Goal: Information Seeking & Learning: Learn about a topic

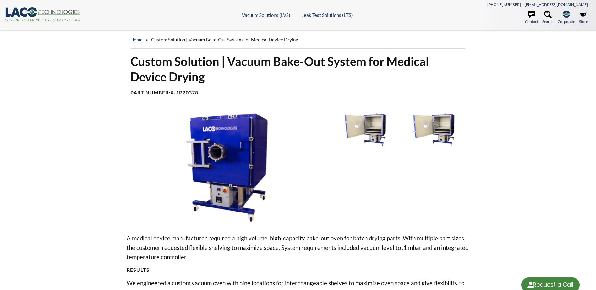
select select "Language Translate Widget"
click at [139, 41] on link "home" at bounding box center [136, 40] width 12 height 6
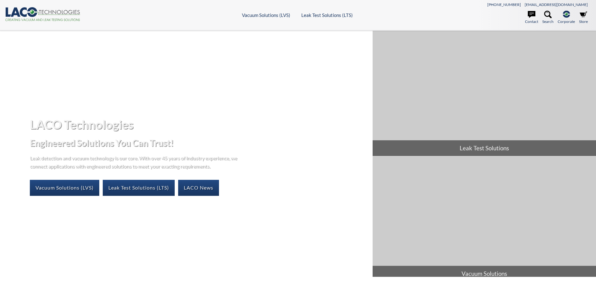
select select "Language Translate Widget"
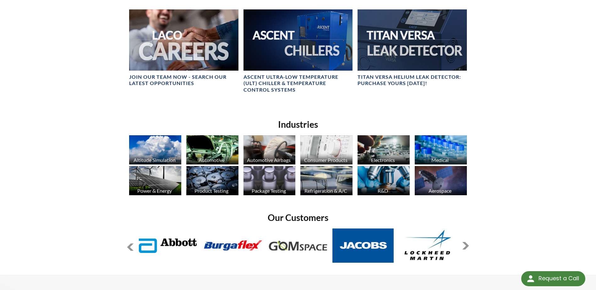
scroll to position [408, 0]
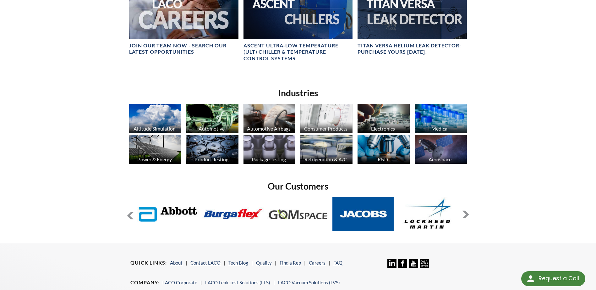
click at [443, 140] on img at bounding box center [441, 149] width 52 height 29
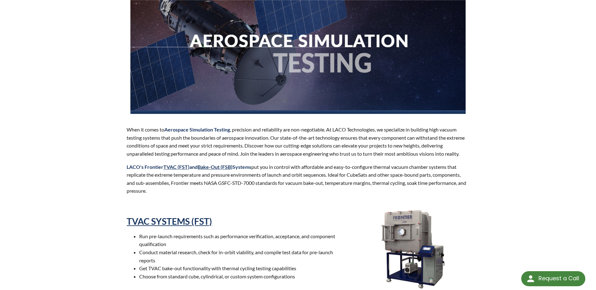
select select "Language Translate Widget"
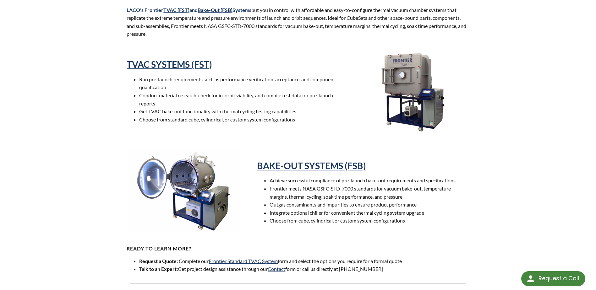
scroll to position [283, 0]
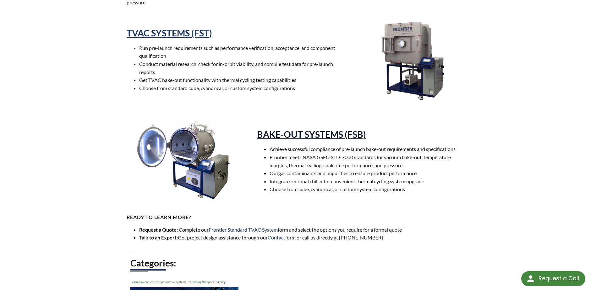
click at [303, 133] on link "BAKE-OUT SYSTEMS (FSB)" at bounding box center [311, 134] width 109 height 11
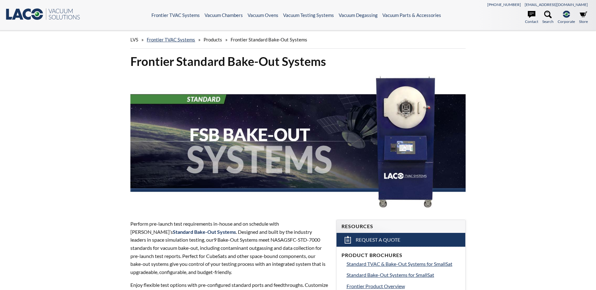
select select "Language Translate Widget"
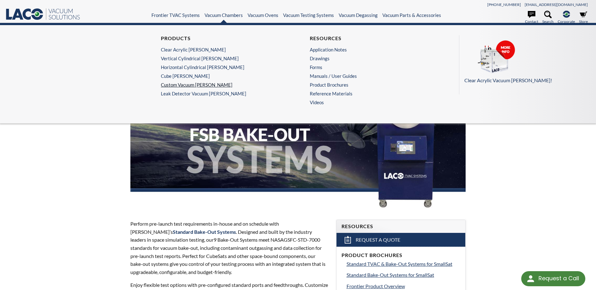
click at [196, 84] on link "Custom Vacuum Chambers" at bounding box center [222, 85] width 122 height 6
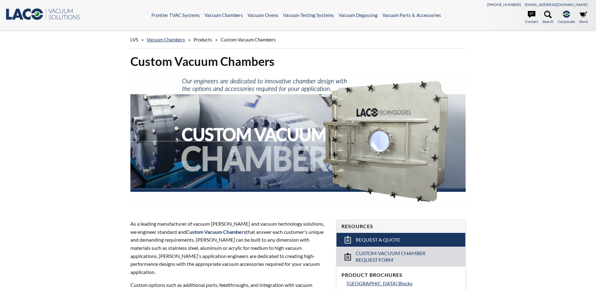
select select "Language Translate Widget"
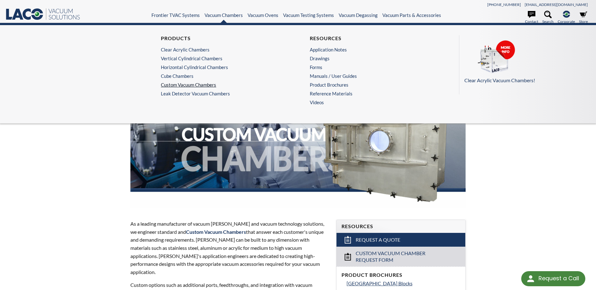
click at [185, 85] on link "Custom Vacuum Chambers" at bounding box center [222, 85] width 122 height 6
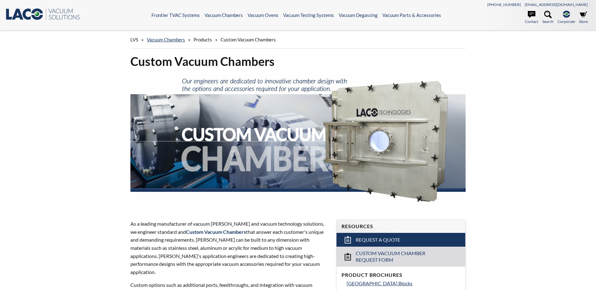
select select "Language Translate Widget"
click at [178, 40] on link "Vacuum Chambers" at bounding box center [166, 40] width 38 height 6
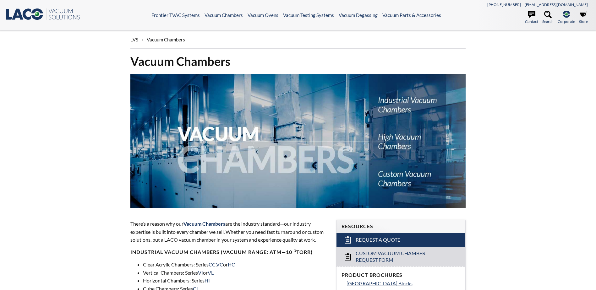
select select "Language Translate Widget"
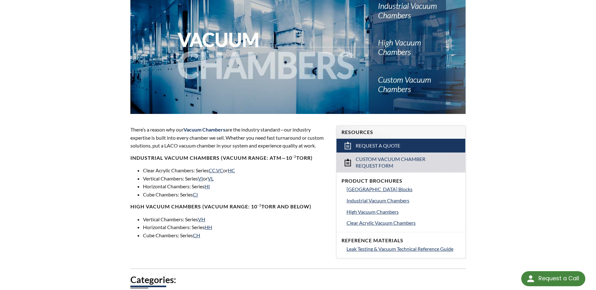
scroll to position [157, 0]
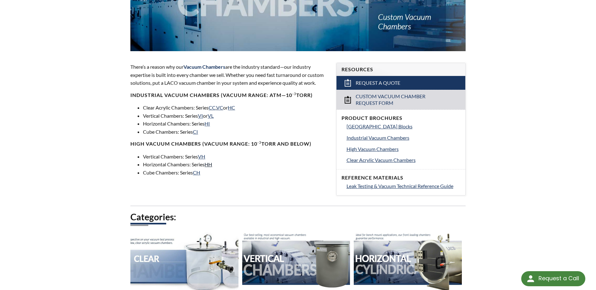
click at [212, 163] on link "HH" at bounding box center [209, 164] width 8 height 6
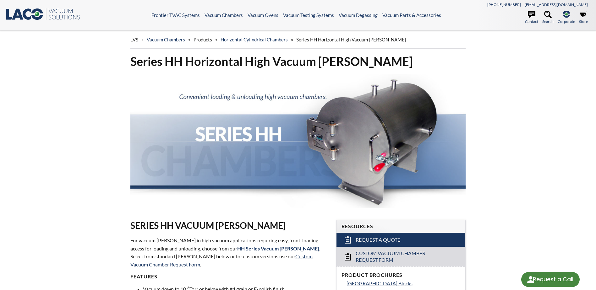
select select "Language Translate Widget"
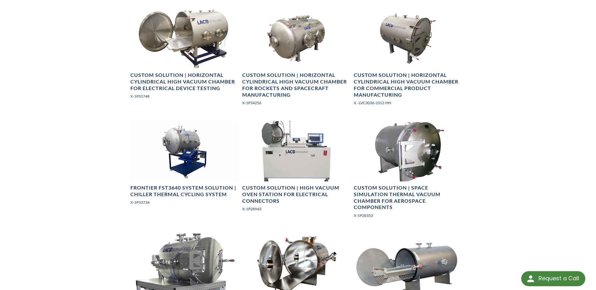
scroll to position [785, 0]
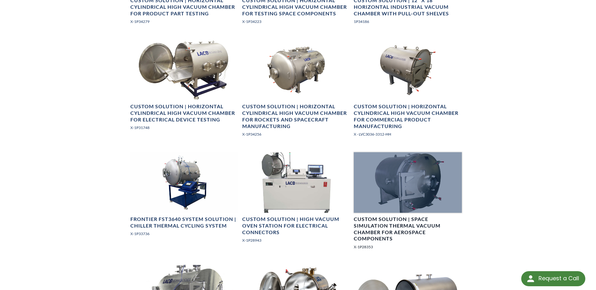
click at [430, 178] on div at bounding box center [408, 182] width 108 height 61
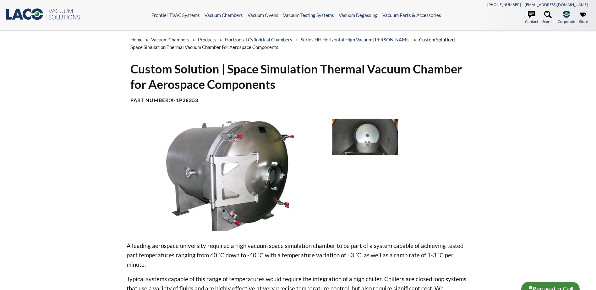
select select "Language Translate Widget"
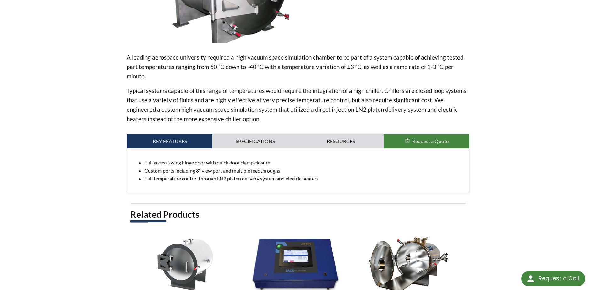
scroll to position [283, 0]
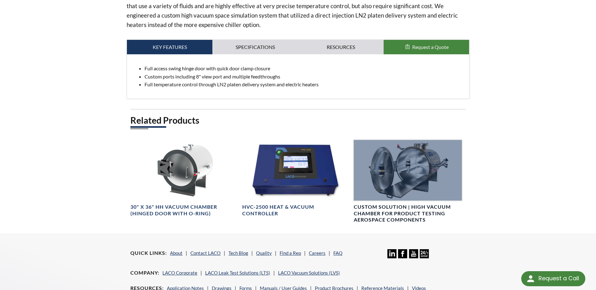
click at [441, 180] on div at bounding box center [408, 170] width 108 height 61
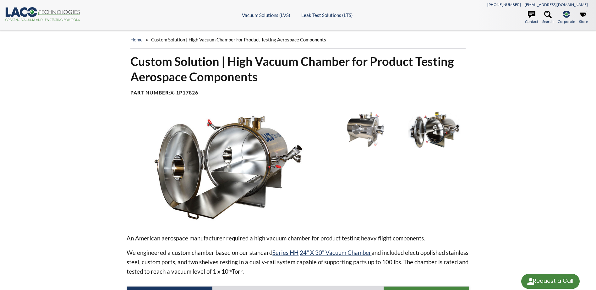
select select "Language Translate Widget"
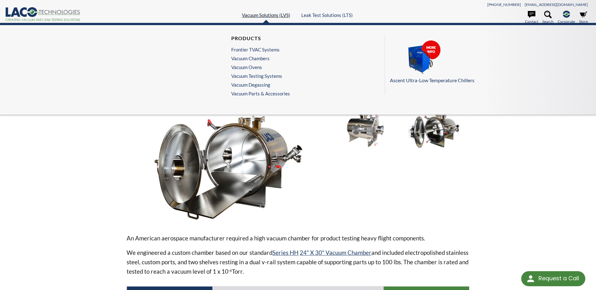
click at [273, 14] on link "Vacuum Solutions (LVS)" at bounding box center [266, 15] width 48 height 6
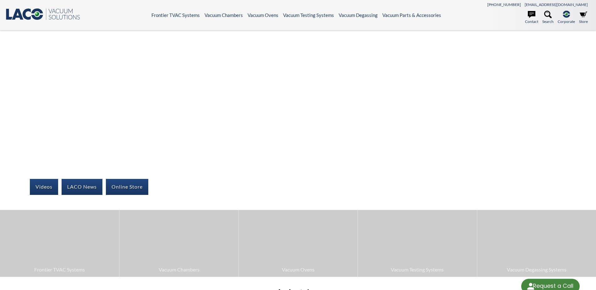
select select "Language Translate Widget"
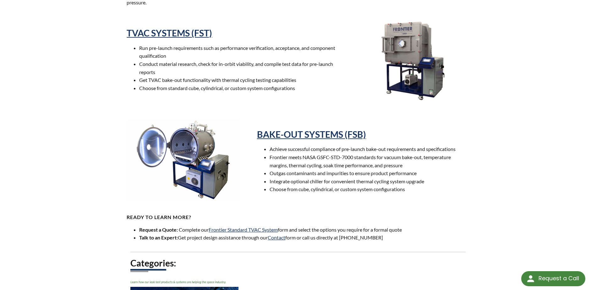
select select "Language Translate Widget"
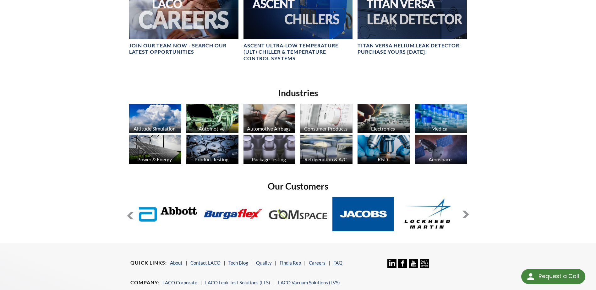
select select "Language Translate Widget"
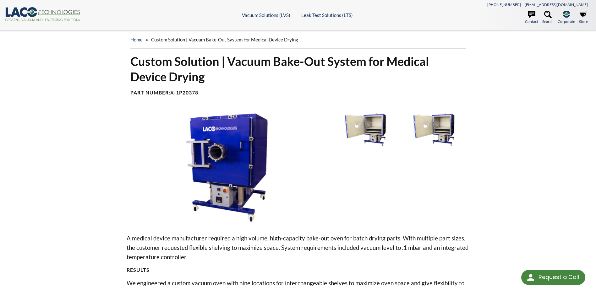
select select "Language Translate Widget"
click at [172, 41] on span "Custom Solution | Vacuum Bake-Out System for Medical Device Drying" at bounding box center [224, 40] width 147 height 6
click at [172, 38] on span "Custom Solution | Vacuum Bake-Out System for Medical Device Drying" at bounding box center [224, 40] width 147 height 6
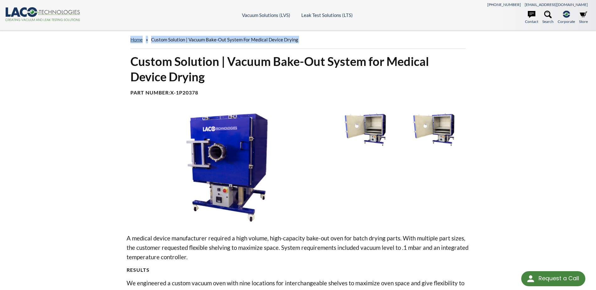
click at [172, 38] on span "Custom Solution | Vacuum Bake-Out System for Medical Device Drying" at bounding box center [224, 40] width 147 height 6
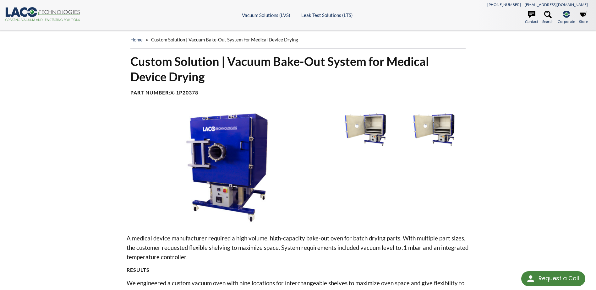
drag, startPoint x: 172, startPoint y: 38, endPoint x: 128, endPoint y: 95, distance: 71.9
click at [128, 95] on div "Custom Solution | Vacuum Bake-Out System for Medical Device Drying Part Number:…" at bounding box center [298, 77] width 342 height 47
click at [137, 37] on link "home" at bounding box center [136, 40] width 12 height 6
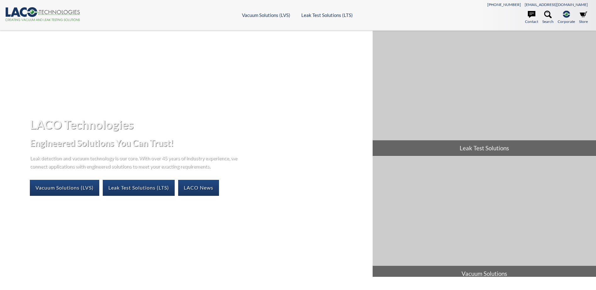
select select "Language Translate Widget"
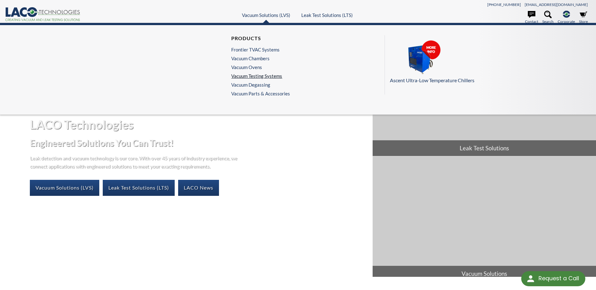
click at [259, 77] on link "Vacuum Testing Systems" at bounding box center [259, 76] width 56 height 6
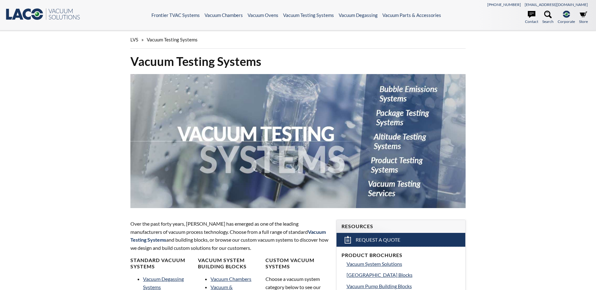
select select "Language Translate Widget"
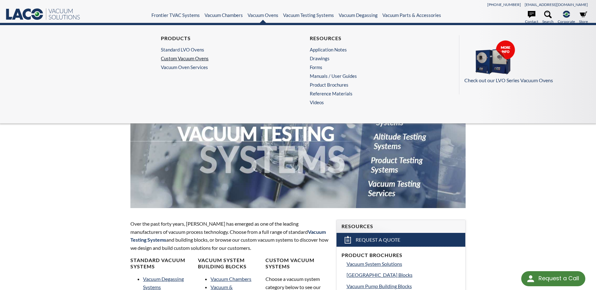
click at [196, 56] on link "Custom Vacuum Ovens" at bounding box center [222, 59] width 122 height 6
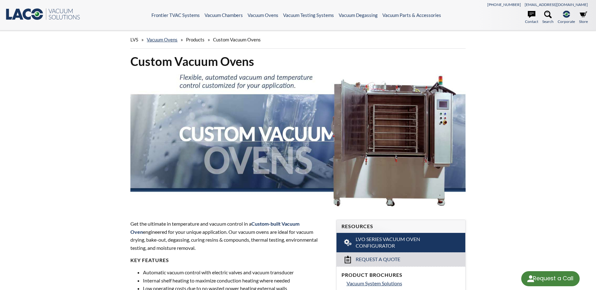
select select "Language Translate Widget"
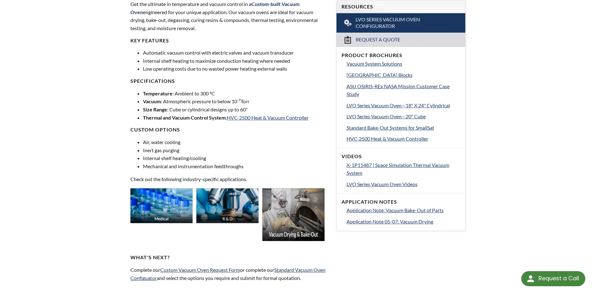
scroll to position [251, 0]
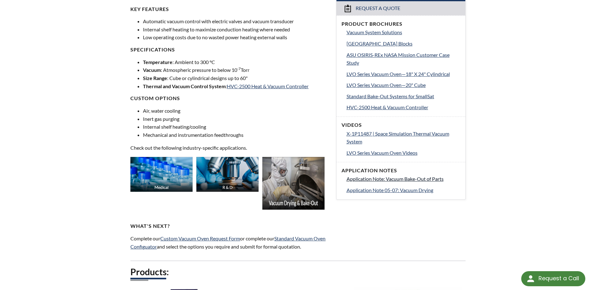
click at [407, 179] on span "Application Note: Vacuum Bake-Out of Parts" at bounding box center [395, 179] width 97 height 6
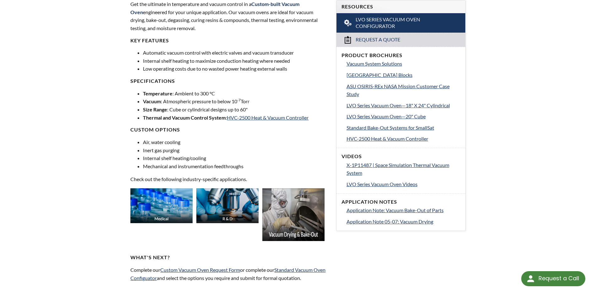
scroll to position [283, 0]
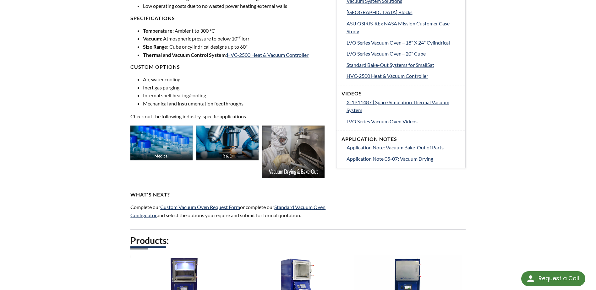
click at [289, 161] on img at bounding box center [293, 152] width 62 height 53
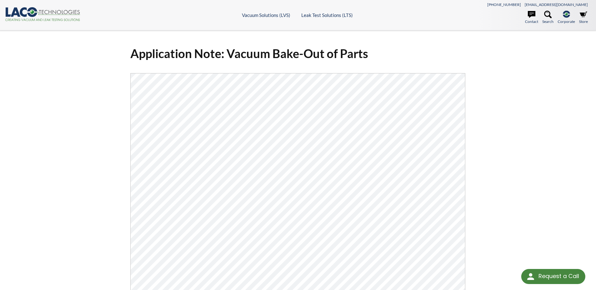
select select "Language Translate Widget"
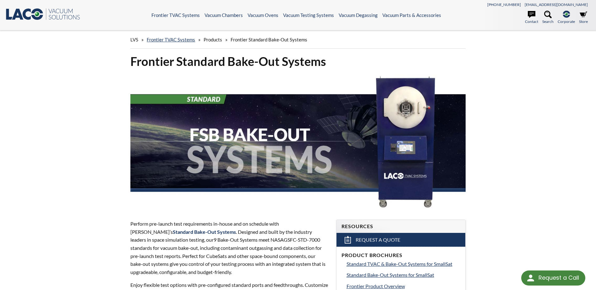
select select "Language Translate Widget"
